Goal: Find specific page/section

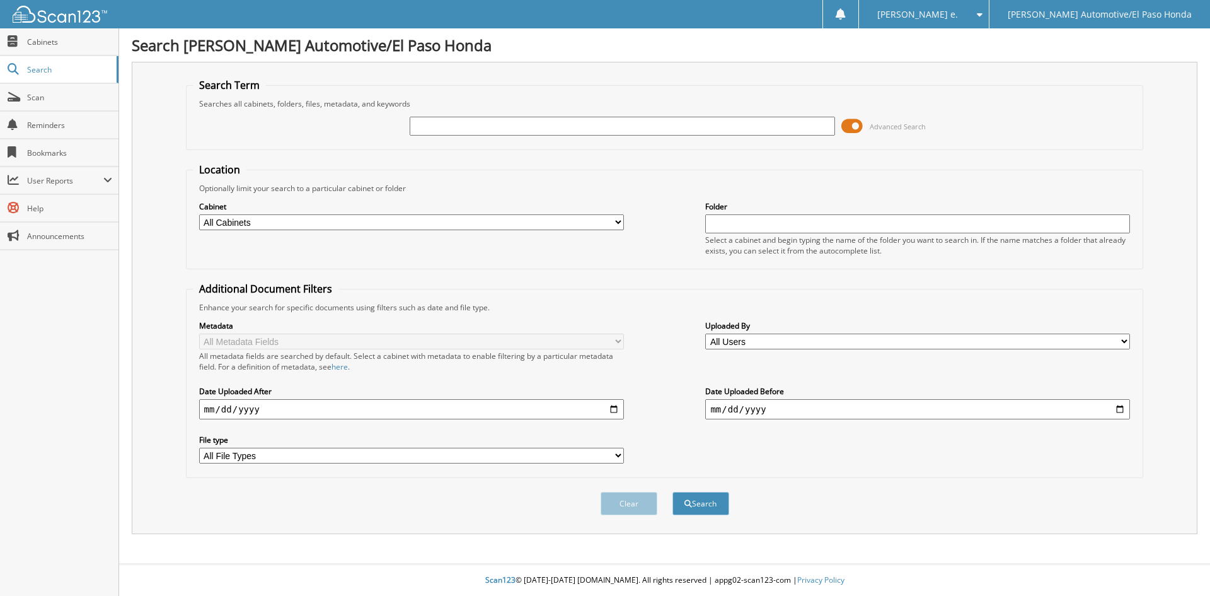
click at [433, 128] on input "text" at bounding box center [622, 126] width 425 height 19
type input "94839"
click at [707, 505] on button "Search" at bounding box center [700, 503] width 57 height 23
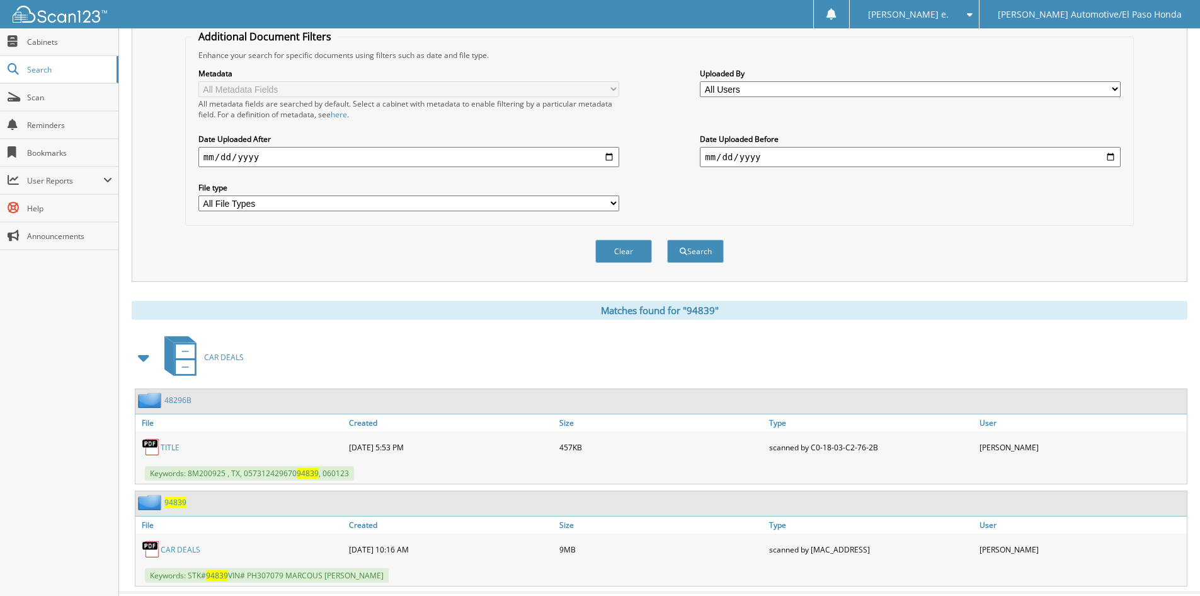
scroll to position [281, 0]
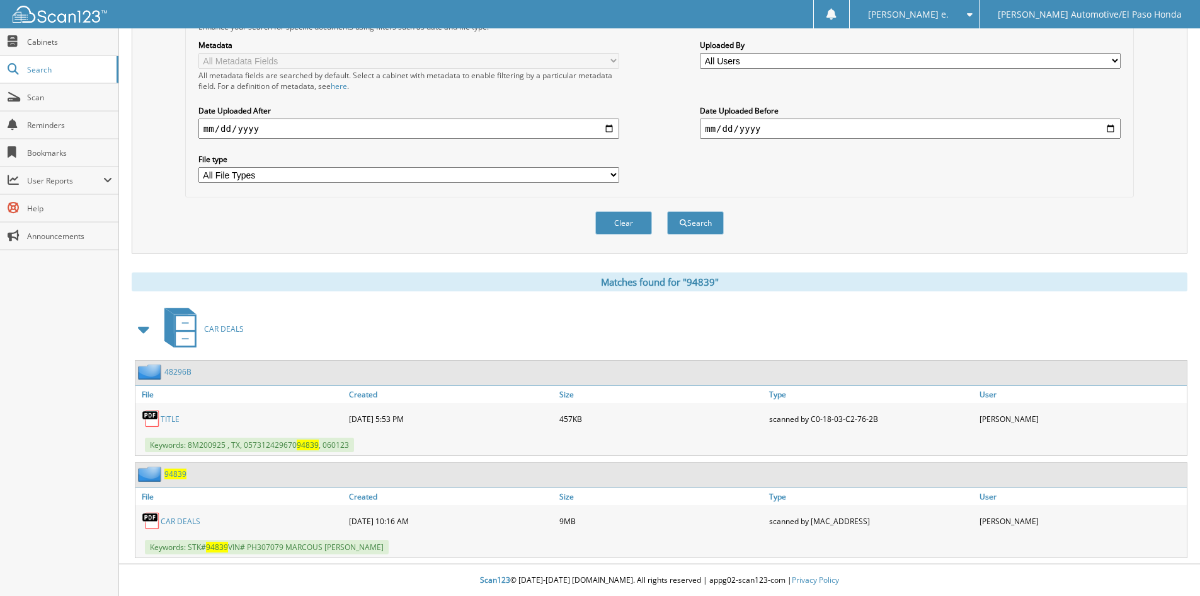
click at [177, 472] on span "94839" at bounding box center [175, 473] width 22 height 11
